Goal: Use online tool/utility: Utilize a website feature to perform a specific function

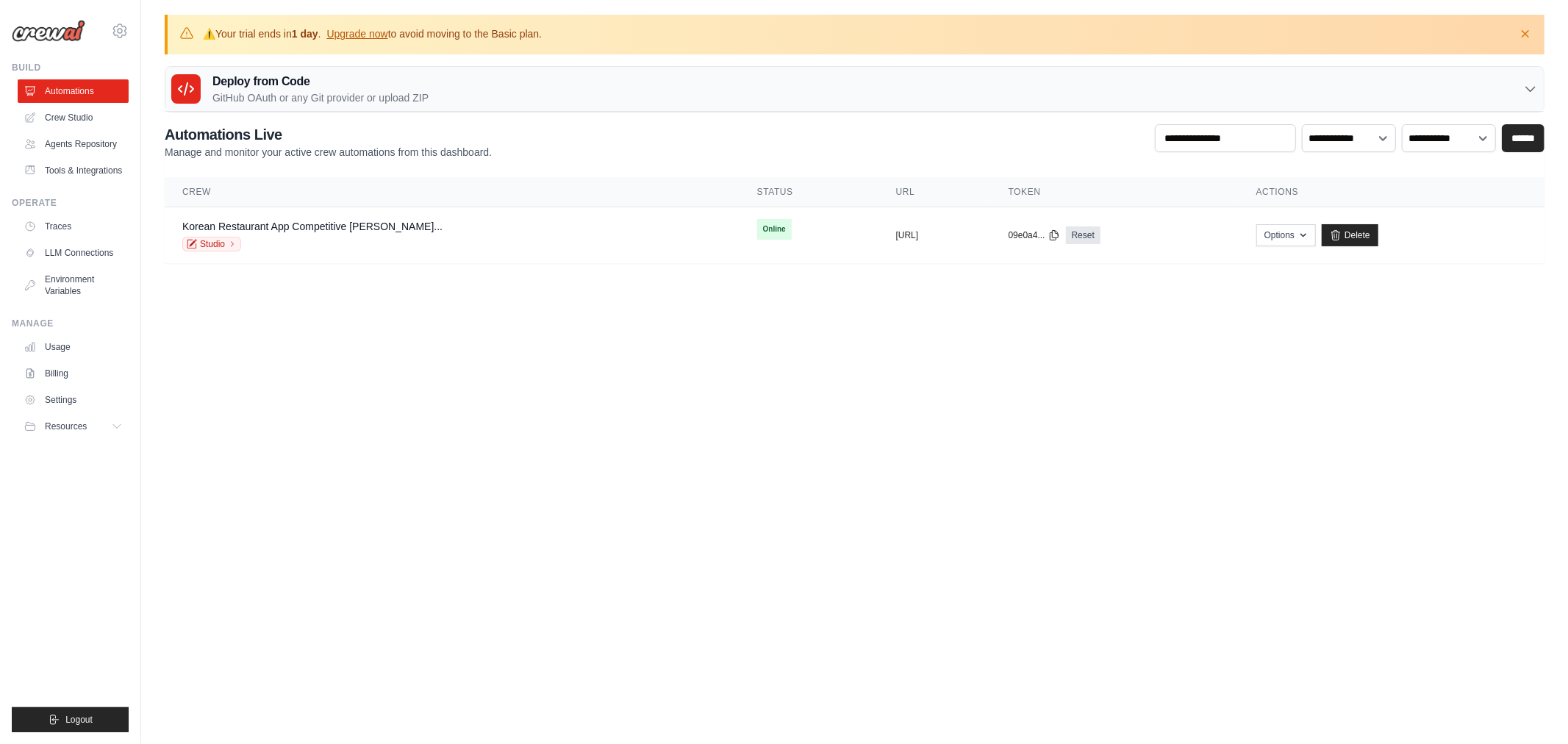
drag, startPoint x: 0, startPoint y: 0, endPoint x: 420, endPoint y: 361, distance: 553.8
click at [420, 361] on body "jaeruklee@gmail.com Settings Build Automations" at bounding box center [784, 372] width 1568 height 744
click at [90, 120] on link "Crew Studio" at bounding box center [74, 118] width 111 height 24
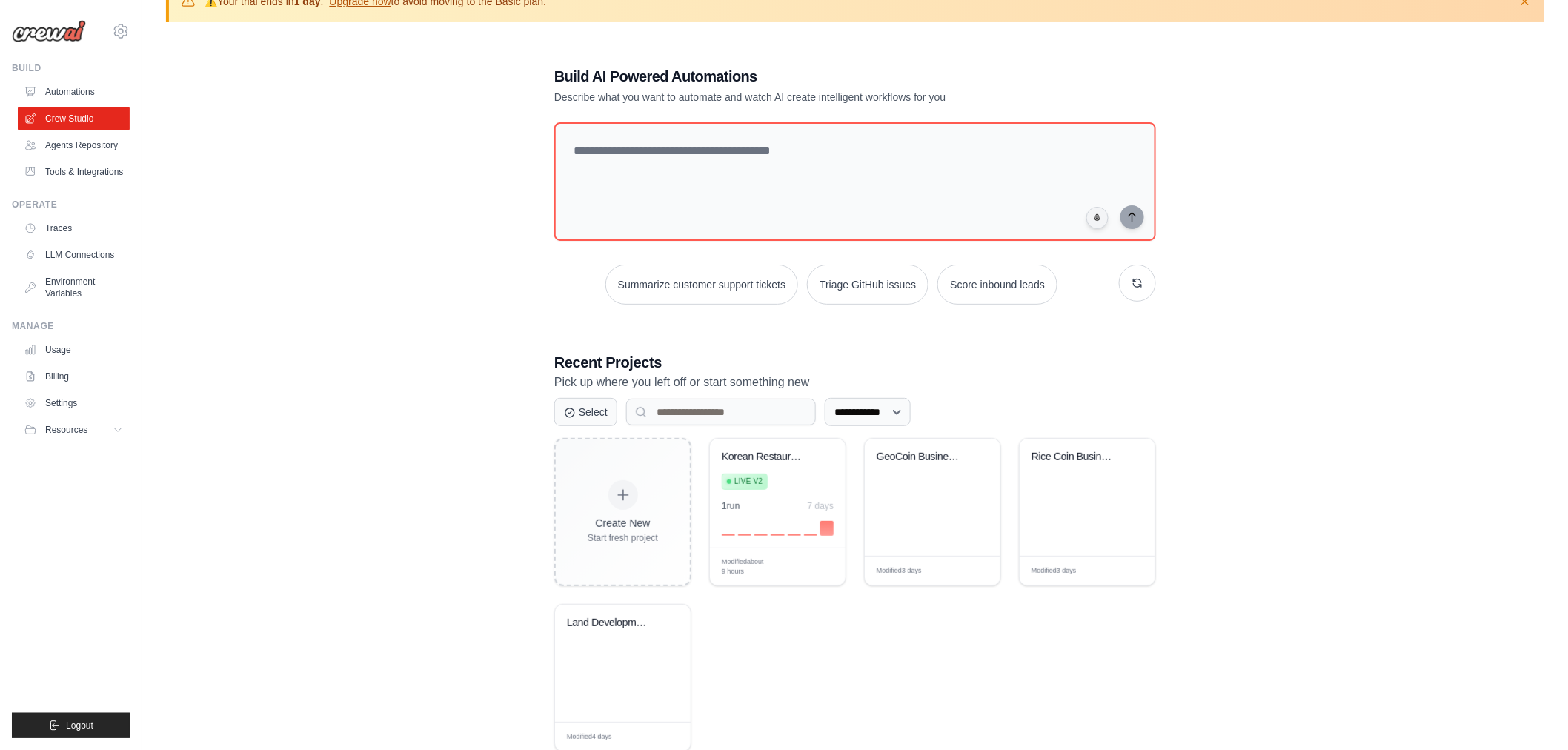
scroll to position [79, 0]
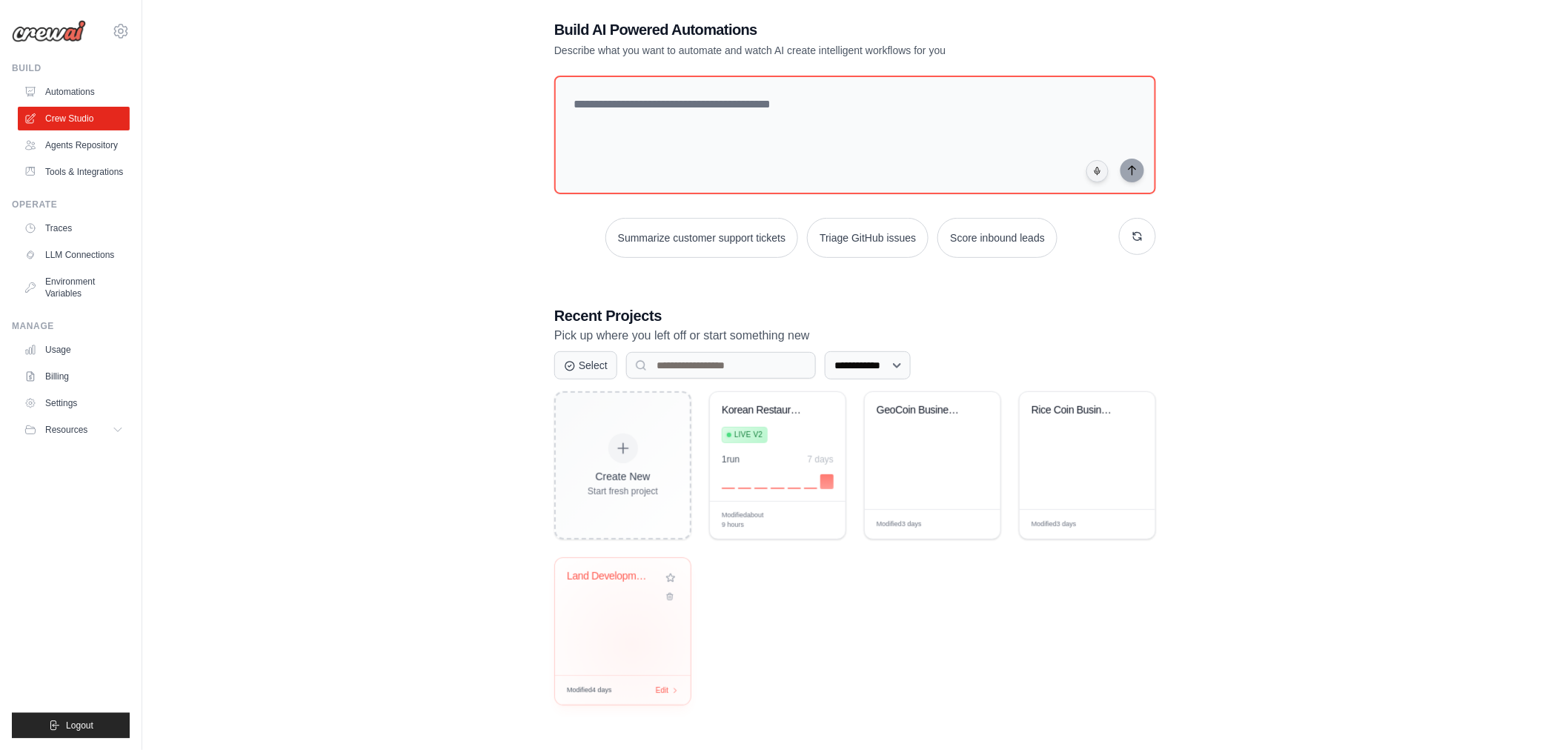
click at [632, 642] on div "Land Development Manual SaaS Busine..." at bounding box center [622, 617] width 136 height 117
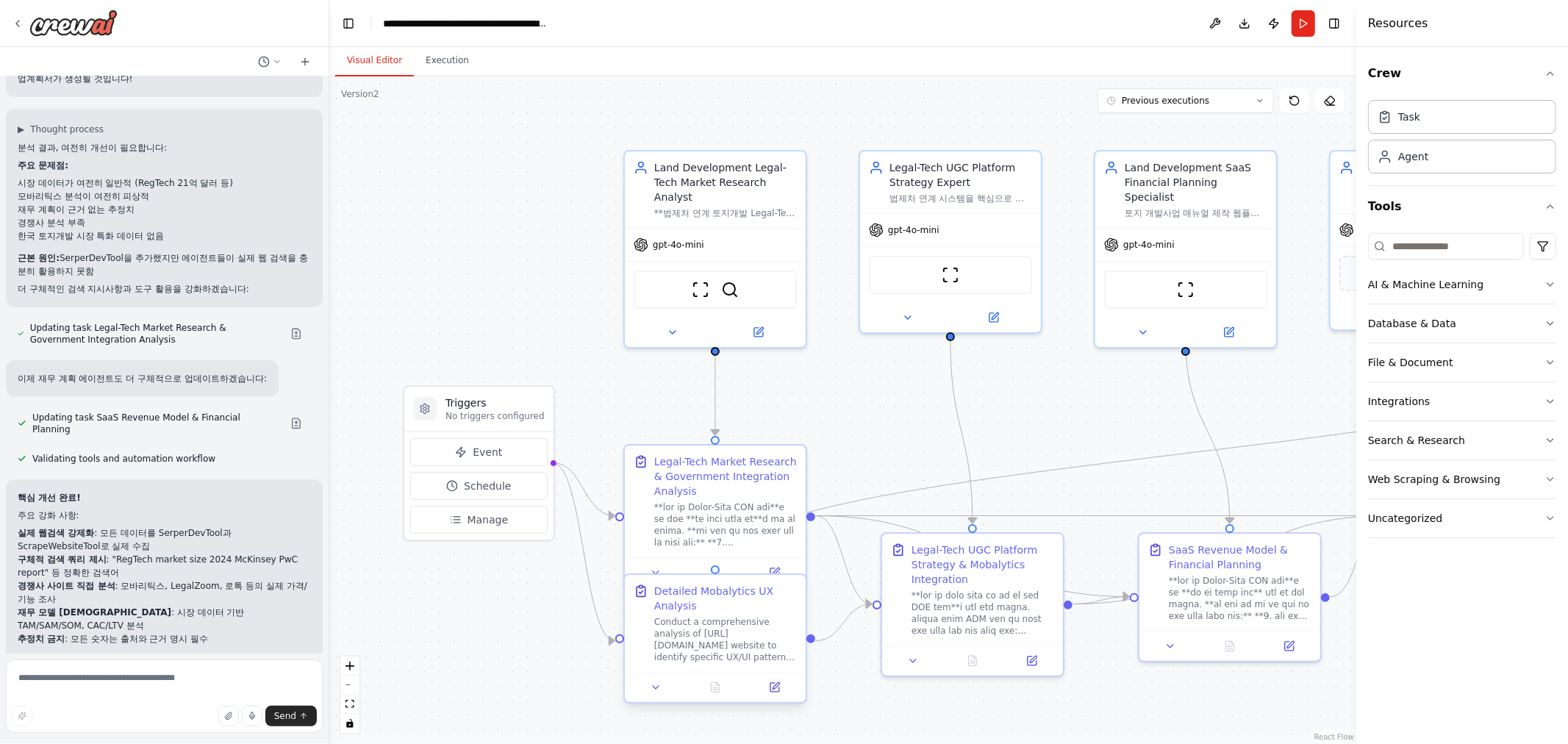
scroll to position [5040, 0]
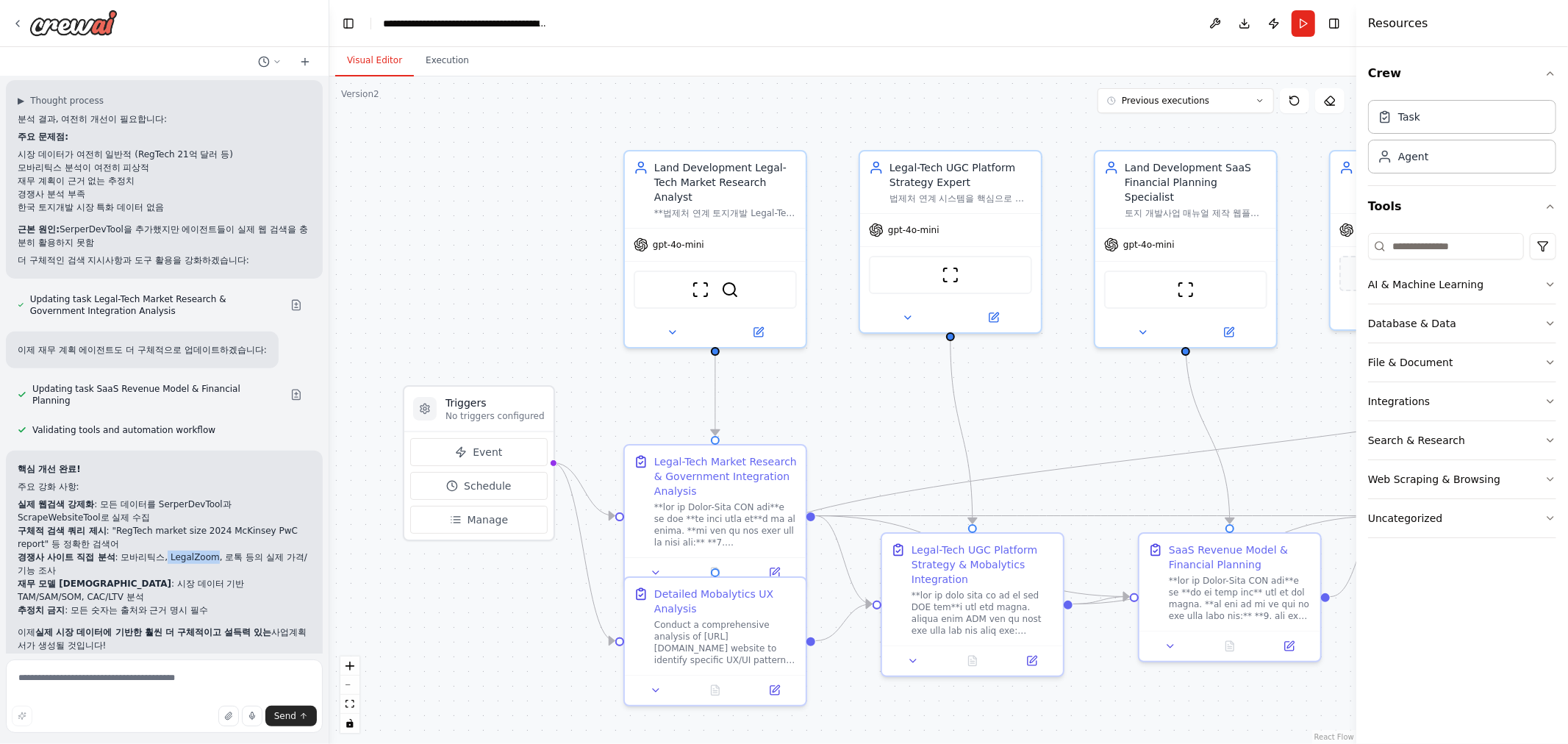
drag, startPoint x: 167, startPoint y: 560, endPoint x: 211, endPoint y: 557, distance: 44.1
click at [211, 557] on li "경쟁사 사이트 직접 분석 : 모바리틱스, LegalZoom, 로톡 등의 실제 가격/기능 조사" at bounding box center [164, 564] width 293 height 26
click at [172, 568] on li "경쟁사 사이트 직접 분석 : 모바리틱스, LegalZoom, 로톡 등의 실제 가격/기능 조사" at bounding box center [164, 564] width 293 height 26
